Goal: Find contact information: Find contact information

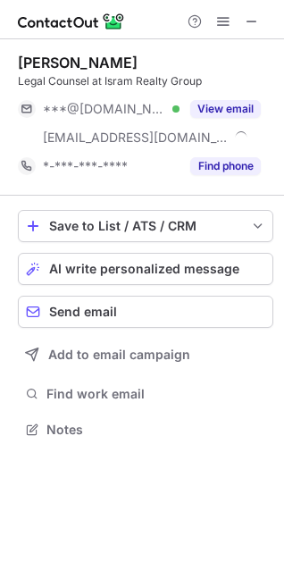
scroll to position [417, 284]
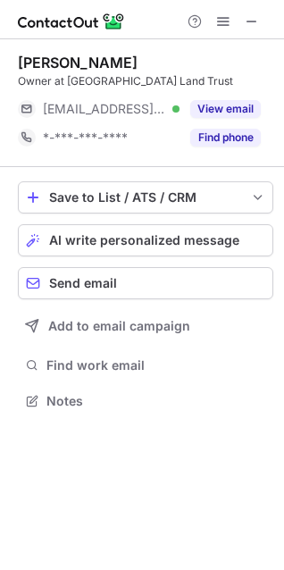
scroll to position [388, 284]
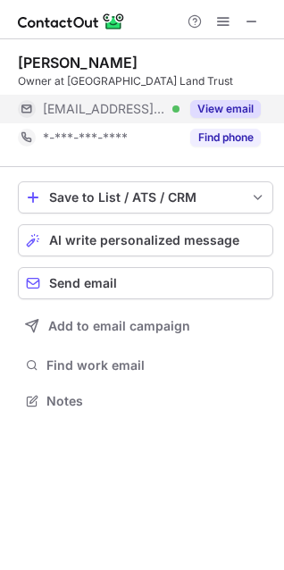
click at [225, 108] on button "View email" at bounding box center [225, 109] width 71 height 18
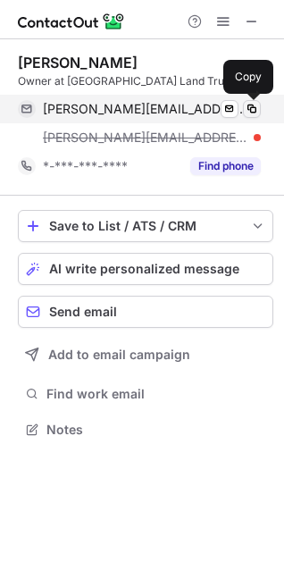
click at [257, 104] on span at bounding box center [252, 109] width 14 height 14
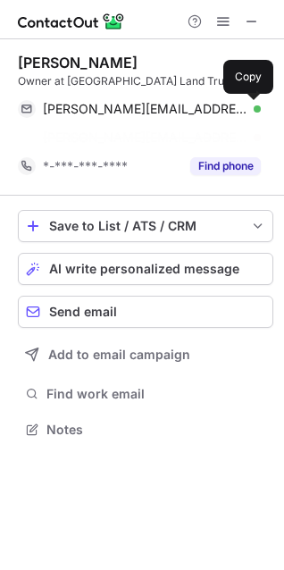
scroll to position [388, 284]
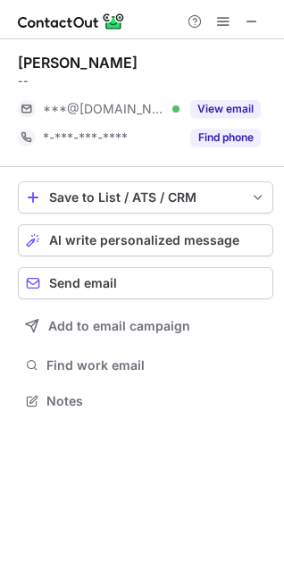
scroll to position [388, 284]
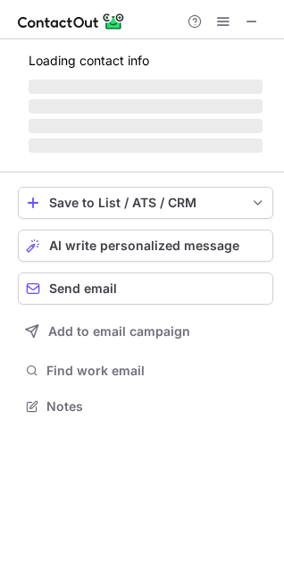
scroll to position [417, 284]
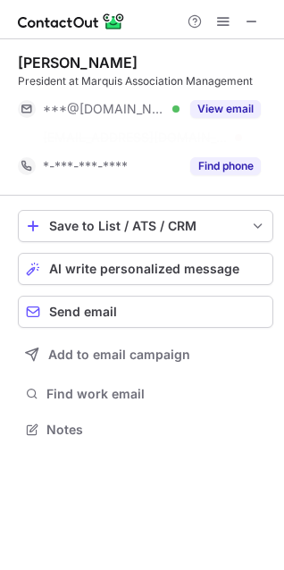
scroll to position [388, 284]
